Goal: Register for event/course

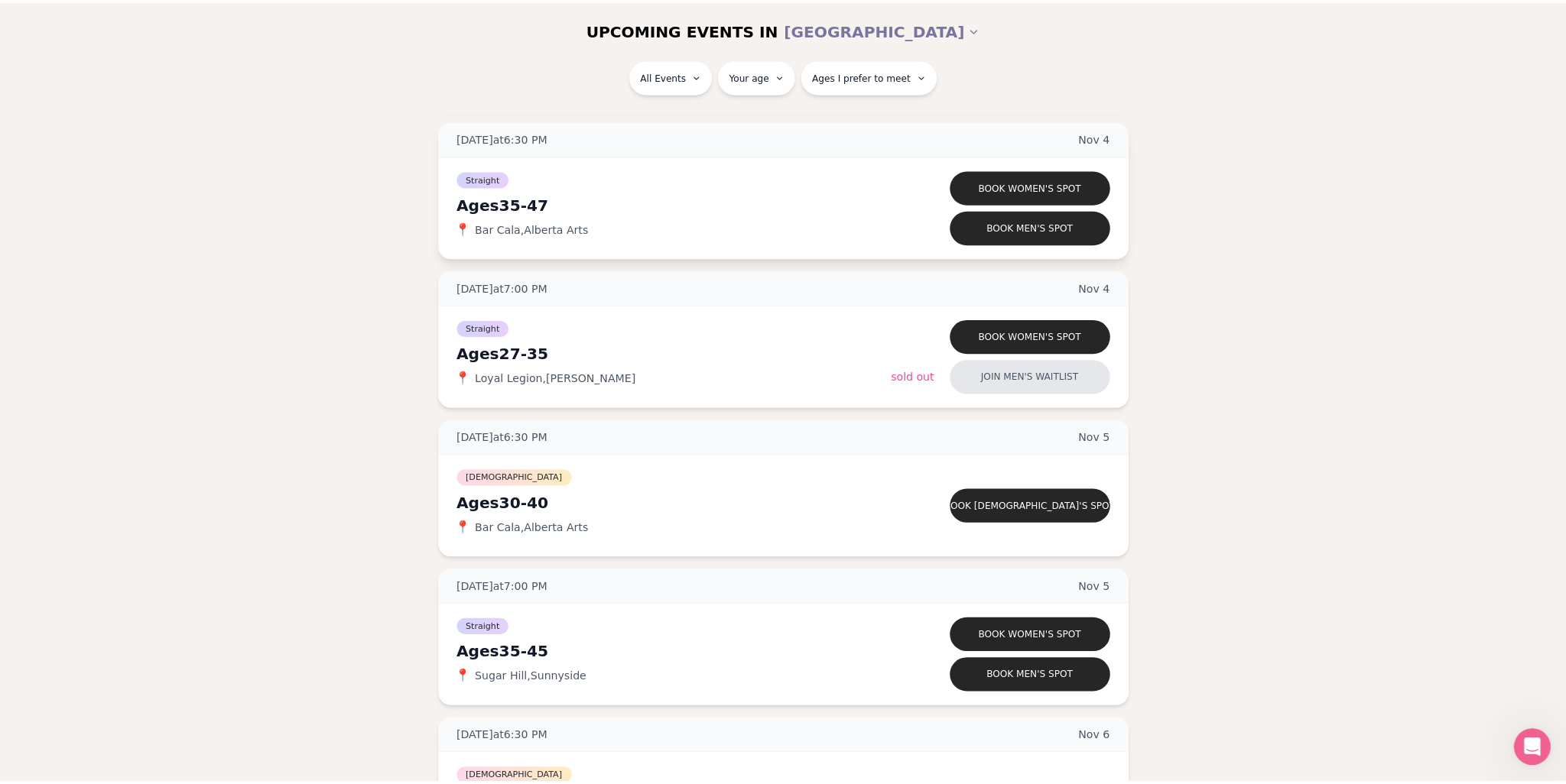
scroll to position [4511, 0]
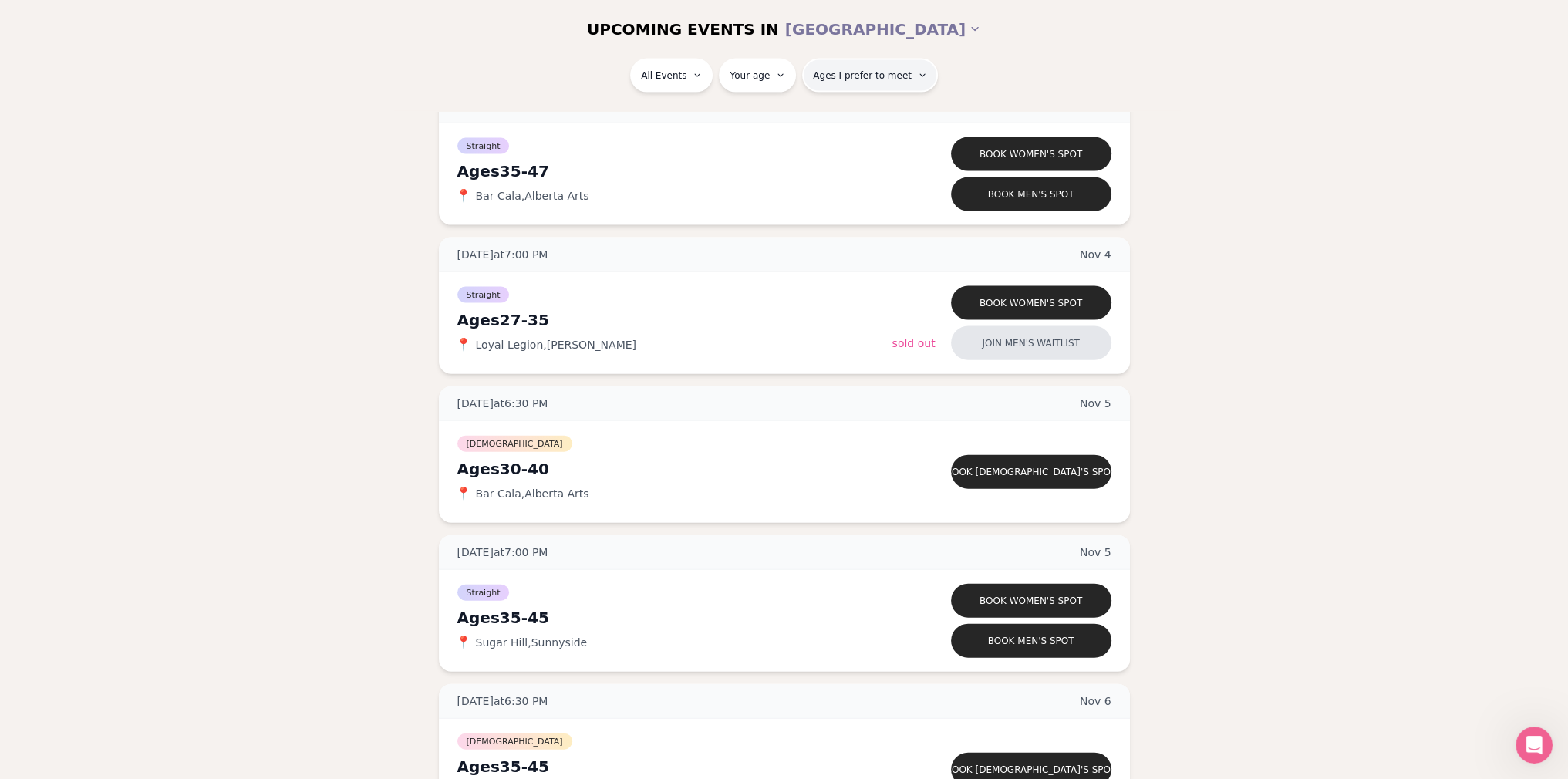
click at [878, 76] on span "Ages I prefer to meet" at bounding box center [862, 75] width 98 height 12
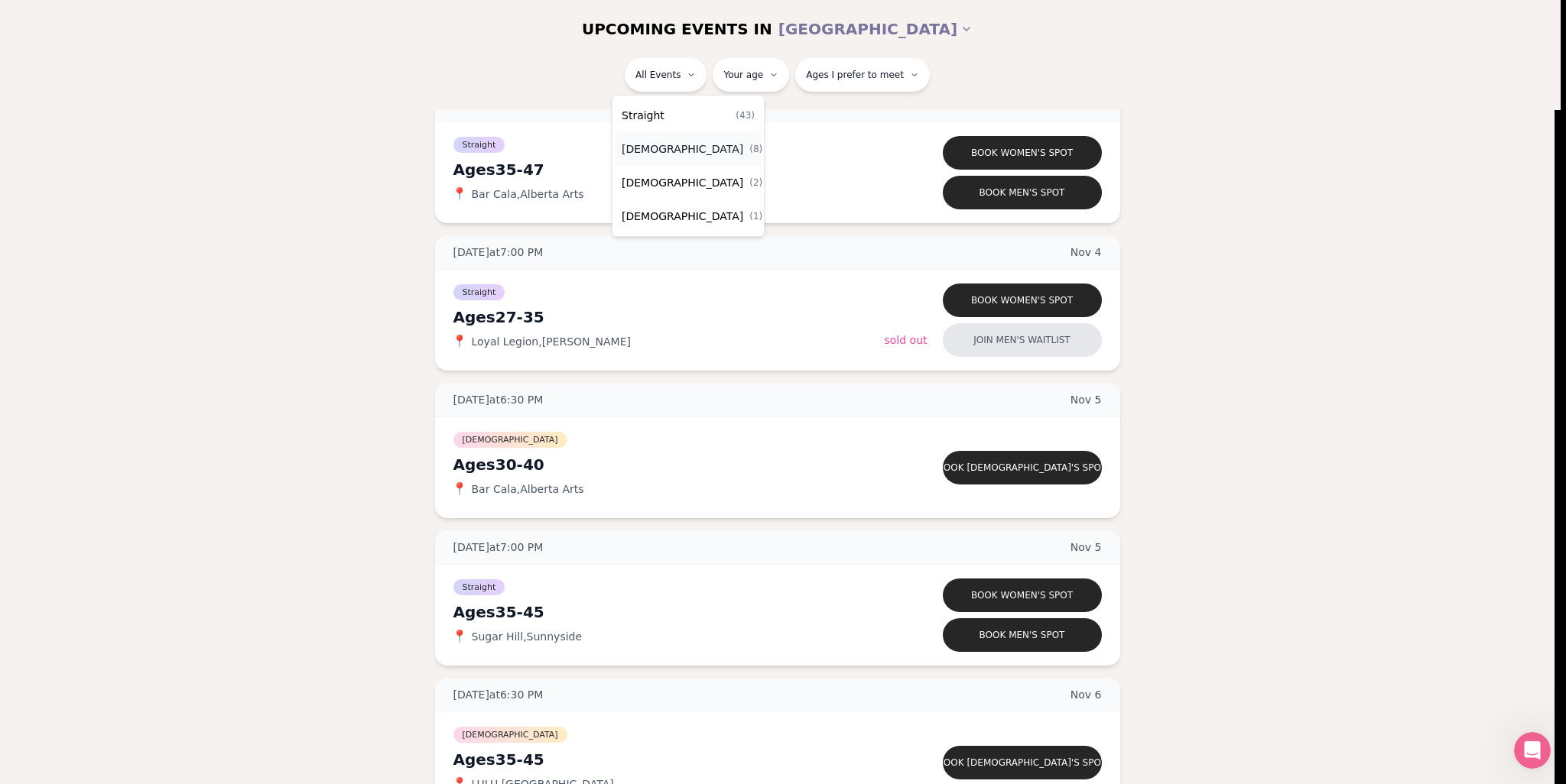
click at [694, 154] on div "[DEMOGRAPHIC_DATA] ( 8 )" at bounding box center [687, 149] width 145 height 33
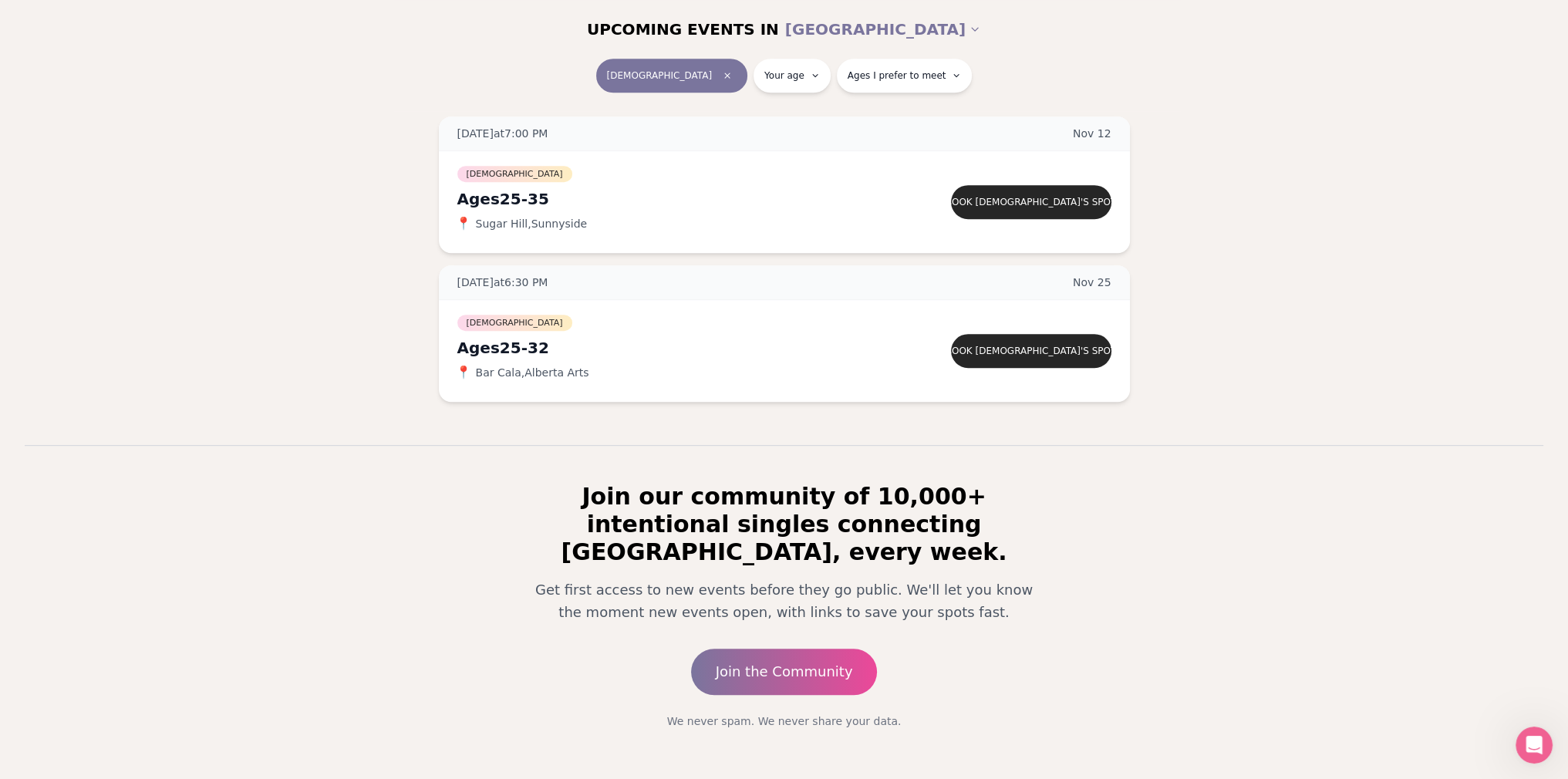
scroll to position [1121, 0]
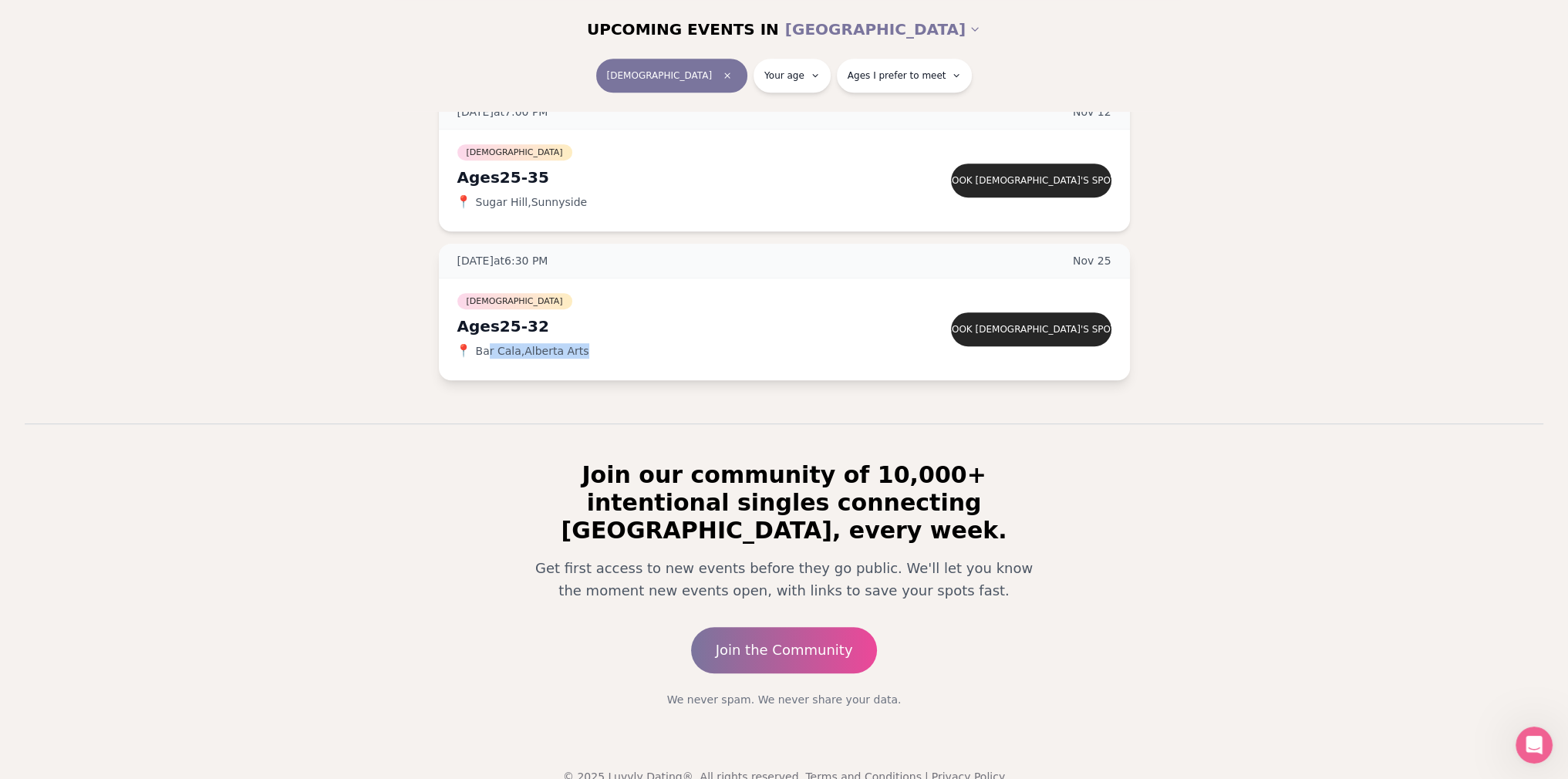
drag, startPoint x: 606, startPoint y: 343, endPoint x: 485, endPoint y: 346, distance: 121.0
click at [485, 346] on div "📍 Bar Cala , [GEOGRAPHIC_DATA] Arts" at bounding box center [675, 350] width 435 height 15
click at [543, 461] on h2 "Join our community of 10,000+ intentional singles connecting [GEOGRAPHIC_DATA],…" at bounding box center [784, 503] width 543 height 83
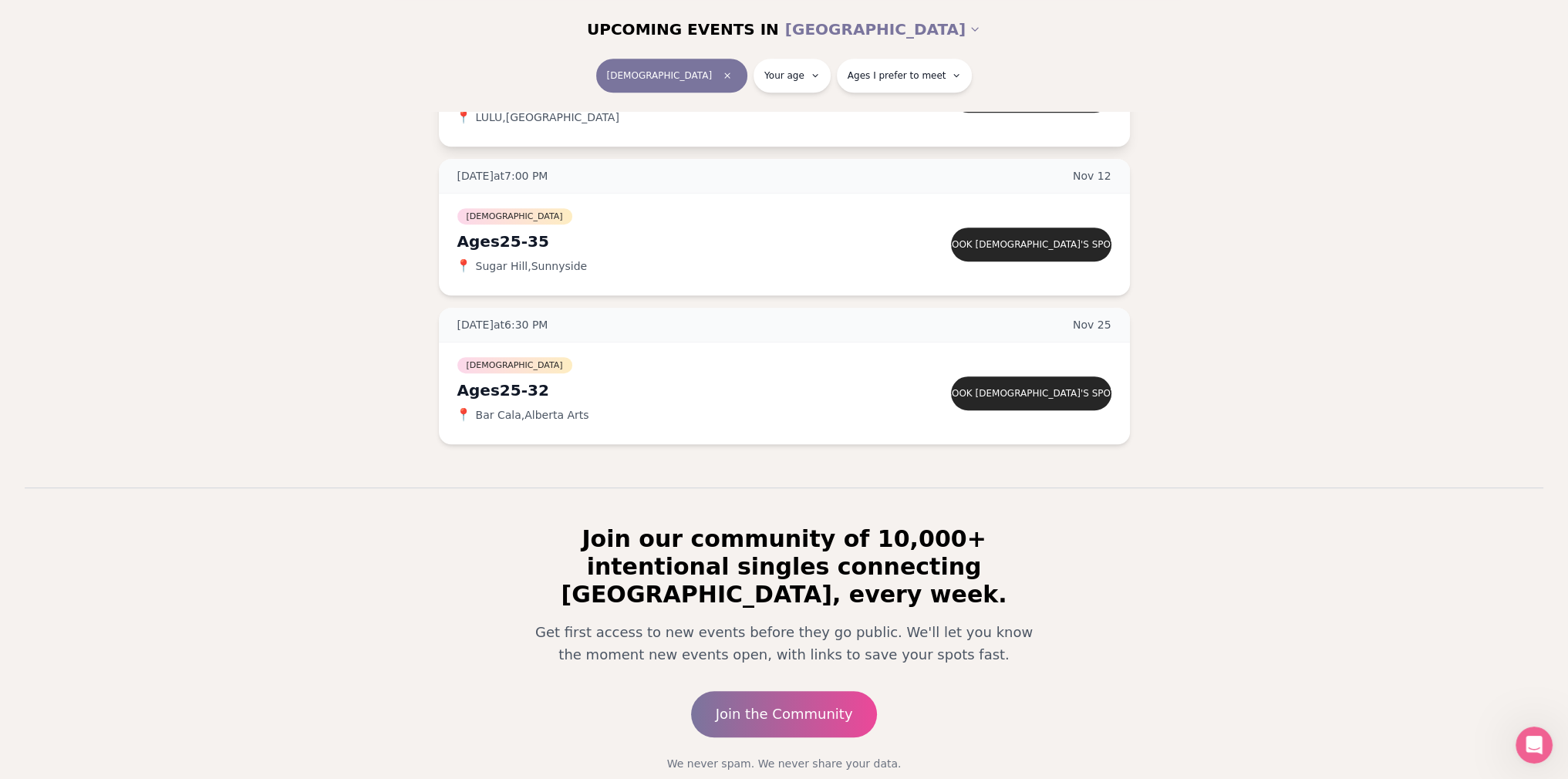
scroll to position [1044, 0]
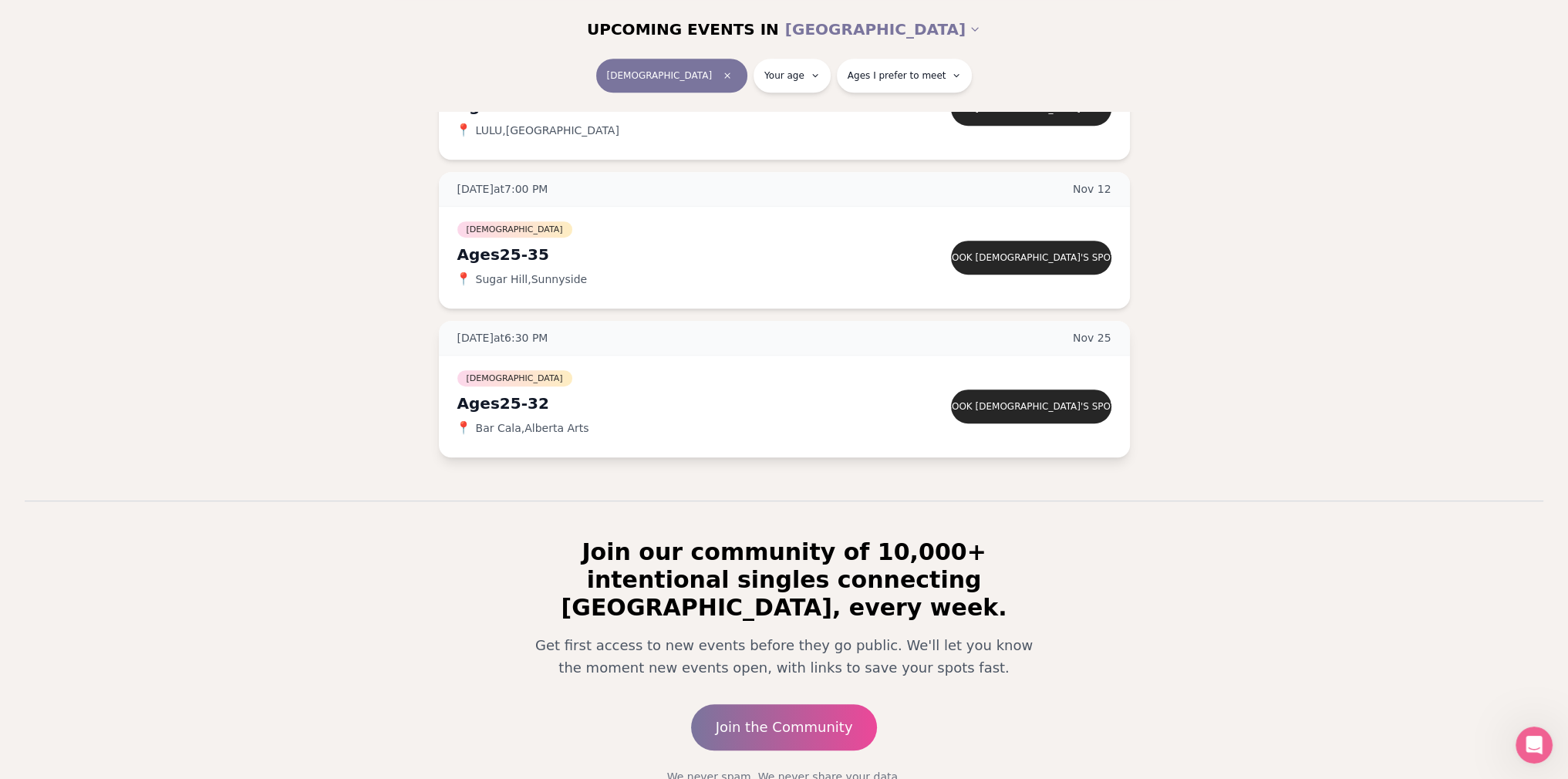
click at [598, 417] on div "[DEMOGRAPHIC_DATA] Ages [DEMOGRAPHIC_DATA] 📍 Bar Cala , [GEOGRAPHIC_DATA] Arts" at bounding box center [675, 406] width 435 height 77
